Goal: Navigation & Orientation: Find specific page/section

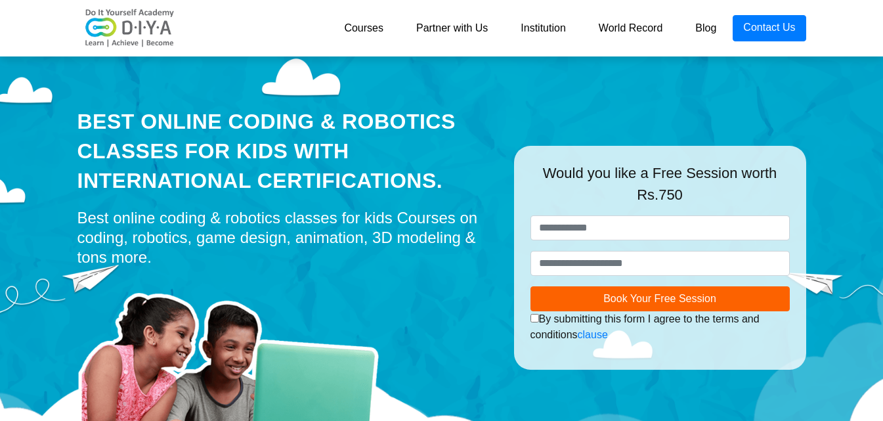
drag, startPoint x: 184, startPoint y: 56, endPoint x: 892, endPoint y: -57, distance: 717.1
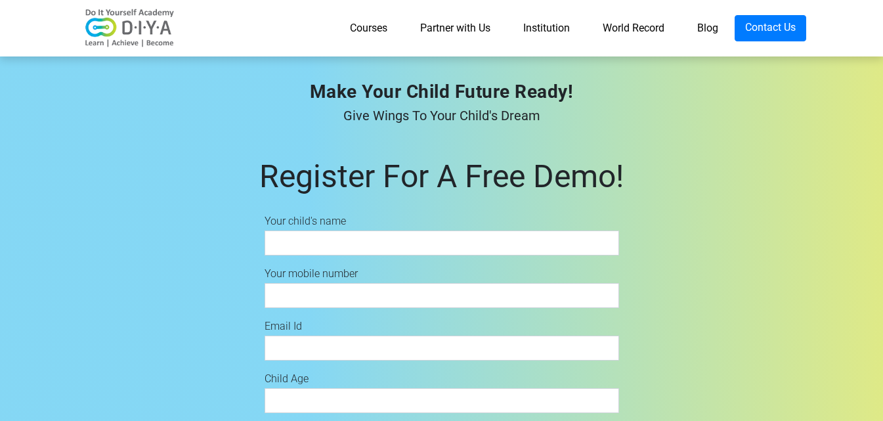
click at [541, 32] on link "Institution" at bounding box center [546, 28] width 79 height 26
